Goal: Information Seeking & Learning: Learn about a topic

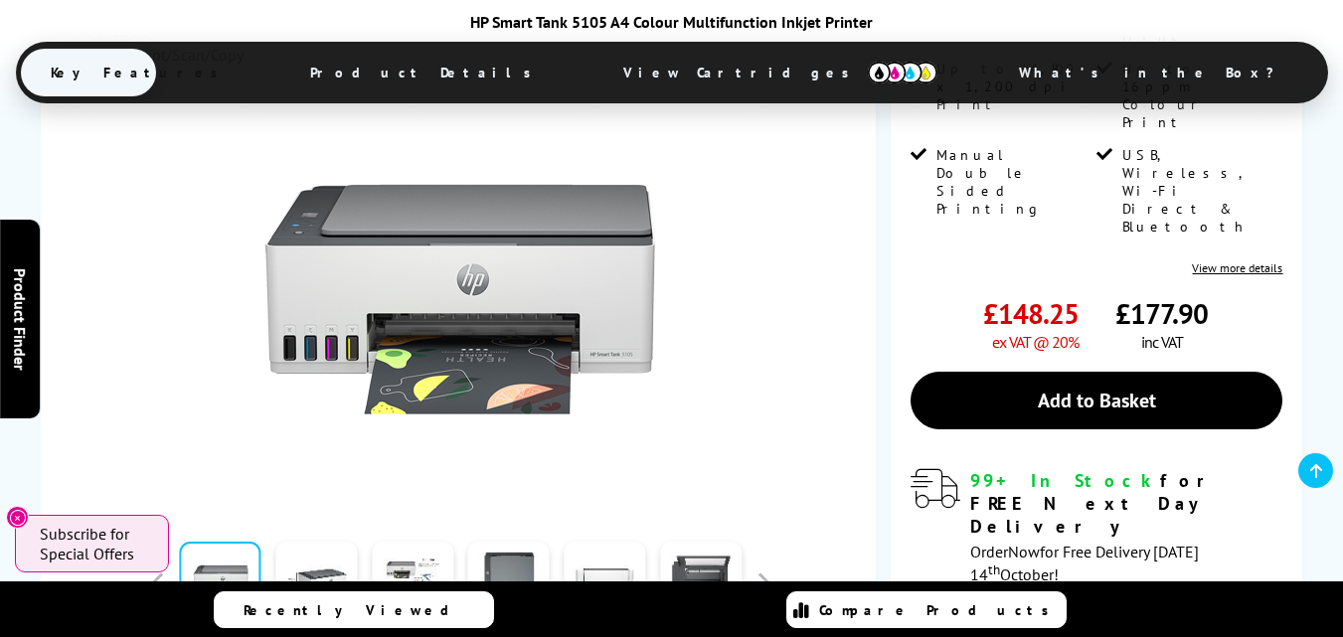
scroll to position [497, 0]
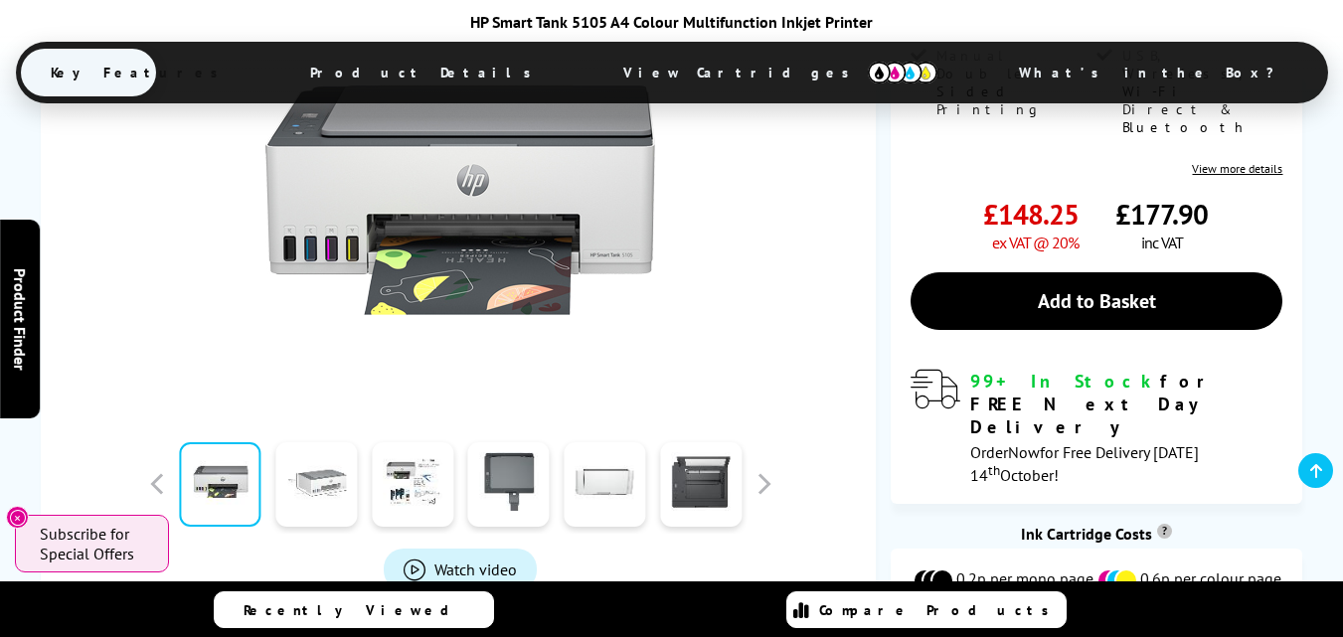
click at [330, 489] on link at bounding box center [316, 484] width 82 height 84
